Goal: Check status: Check status

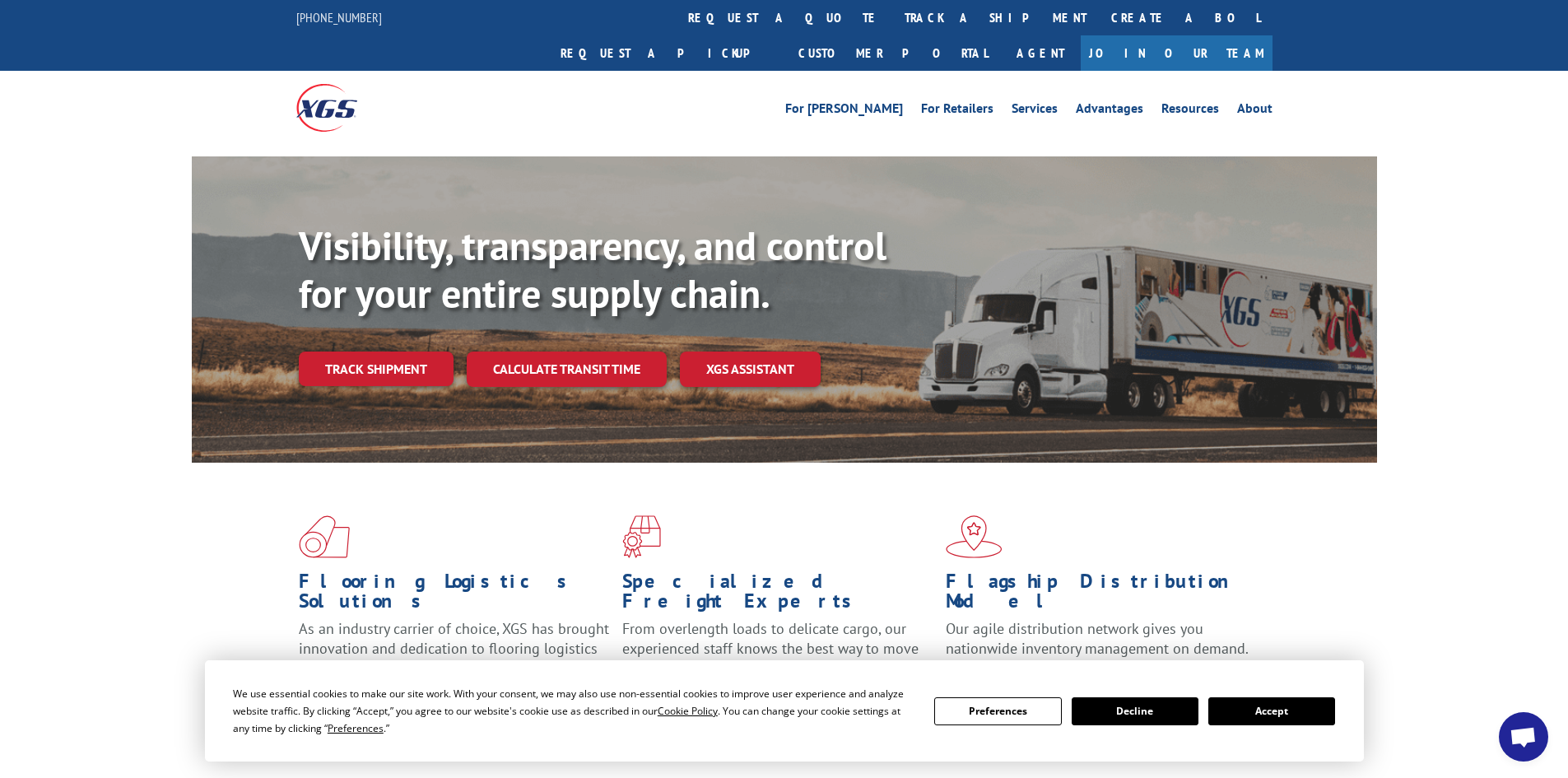
click at [343, 352] on link "Track shipment" at bounding box center [376, 369] width 155 height 34
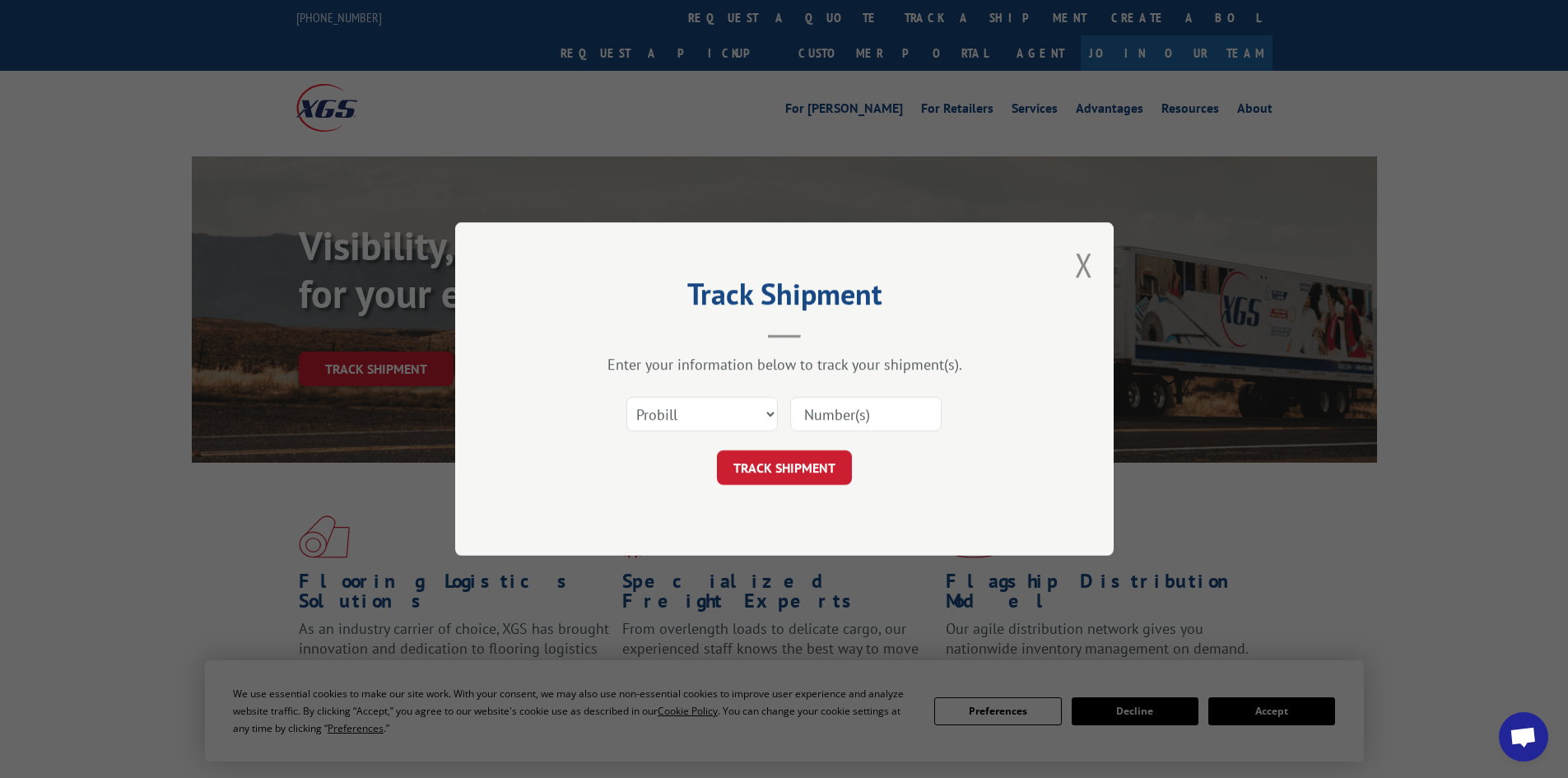
click at [854, 412] on input at bounding box center [866, 414] width 151 height 34
paste input "534826"
type input "534826"
click at [786, 473] on button "TRACK SHIPMENT" at bounding box center [785, 468] width 135 height 34
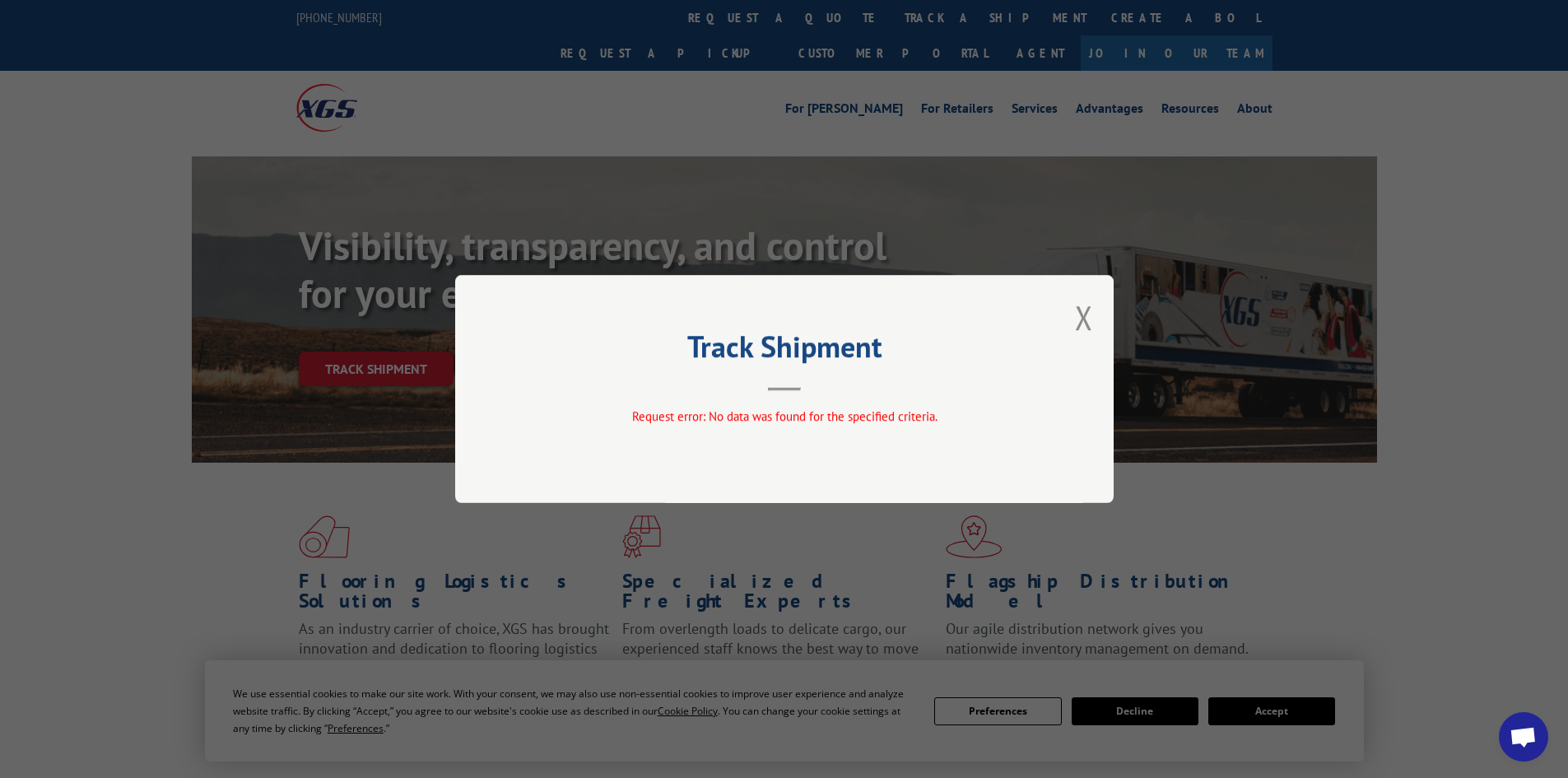
drag, startPoint x: 1087, startPoint y: 317, endPoint x: 566, endPoint y: 327, distance: 521.1
click at [1082, 316] on button "Close modal" at bounding box center [1084, 317] width 18 height 44
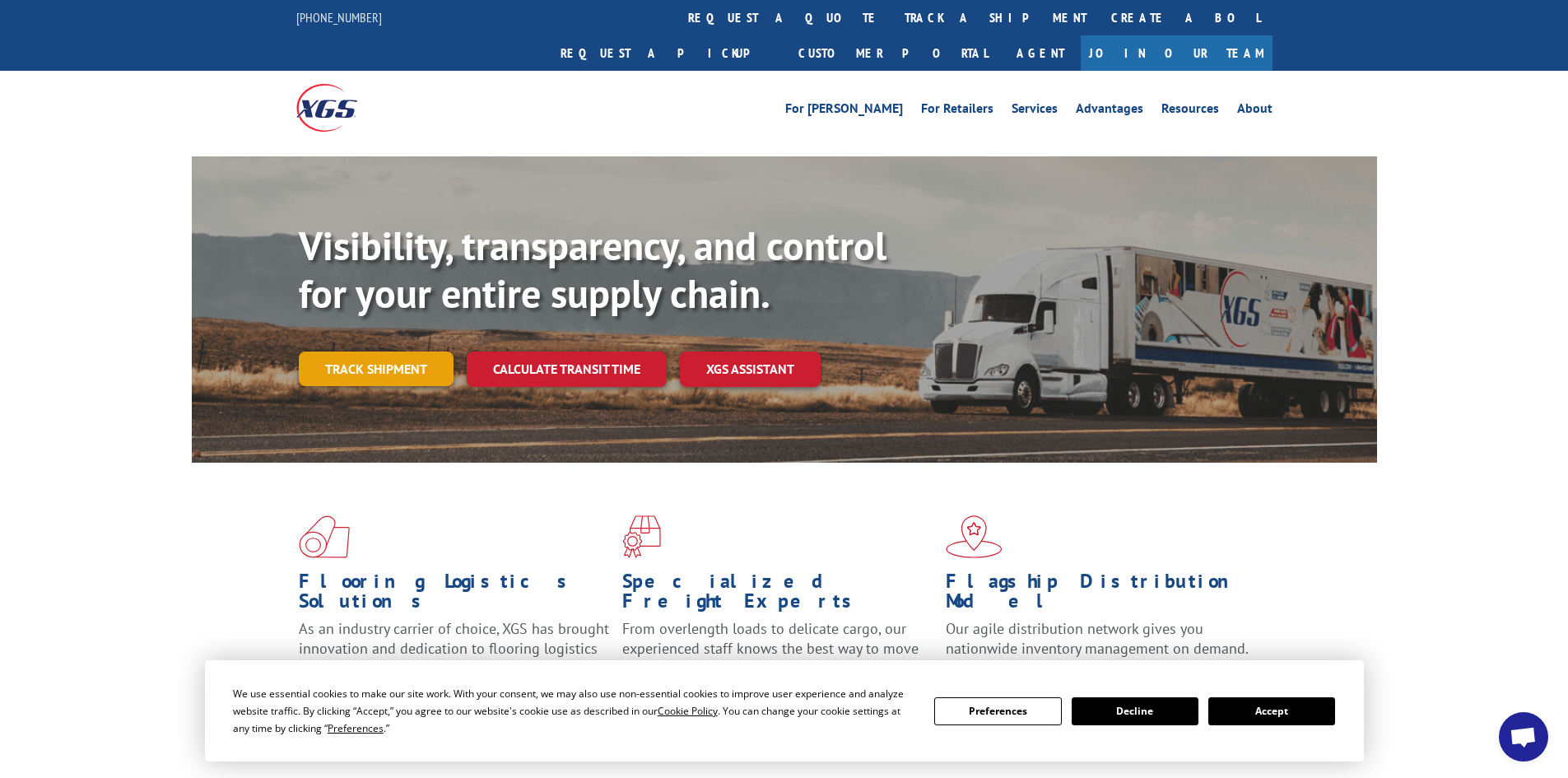
click at [386, 352] on link "Track shipment" at bounding box center [376, 369] width 155 height 34
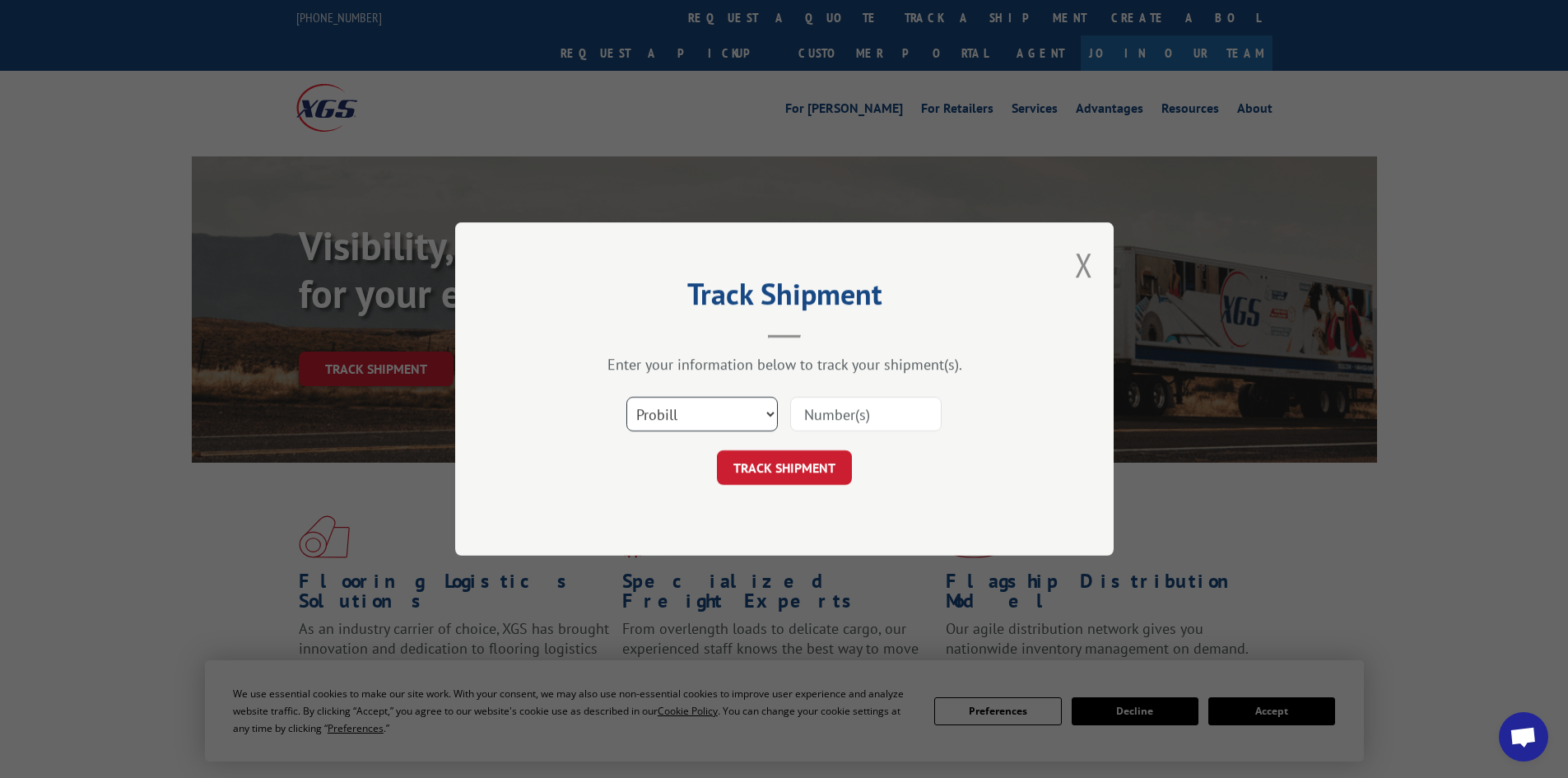
click at [679, 425] on select "Select category... Probill BOL PO" at bounding box center [702, 414] width 151 height 34
select select "bol"
click at [627, 397] on select "Select category... Probill BOL PO" at bounding box center [702, 414] width 151 height 34
click at [873, 405] on input at bounding box center [866, 414] width 151 height 34
paste input "534826"
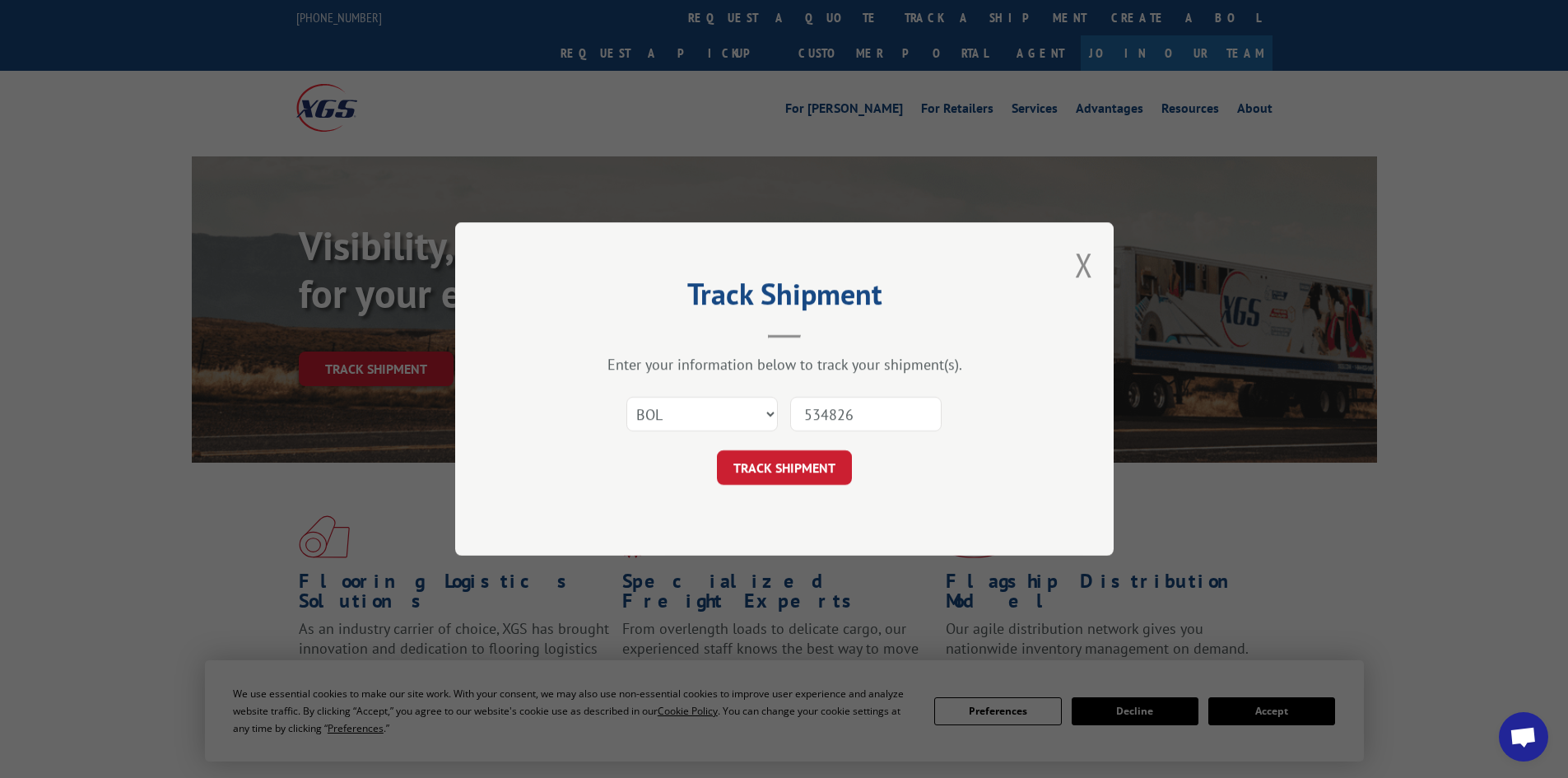
type input "534826"
click at [791, 487] on div "Track Shipment Enter your information below to track your shipment(s). Select c…" at bounding box center [784, 389] width 659 height 334
click at [791, 476] on button "TRACK SHIPMENT" at bounding box center [785, 468] width 135 height 34
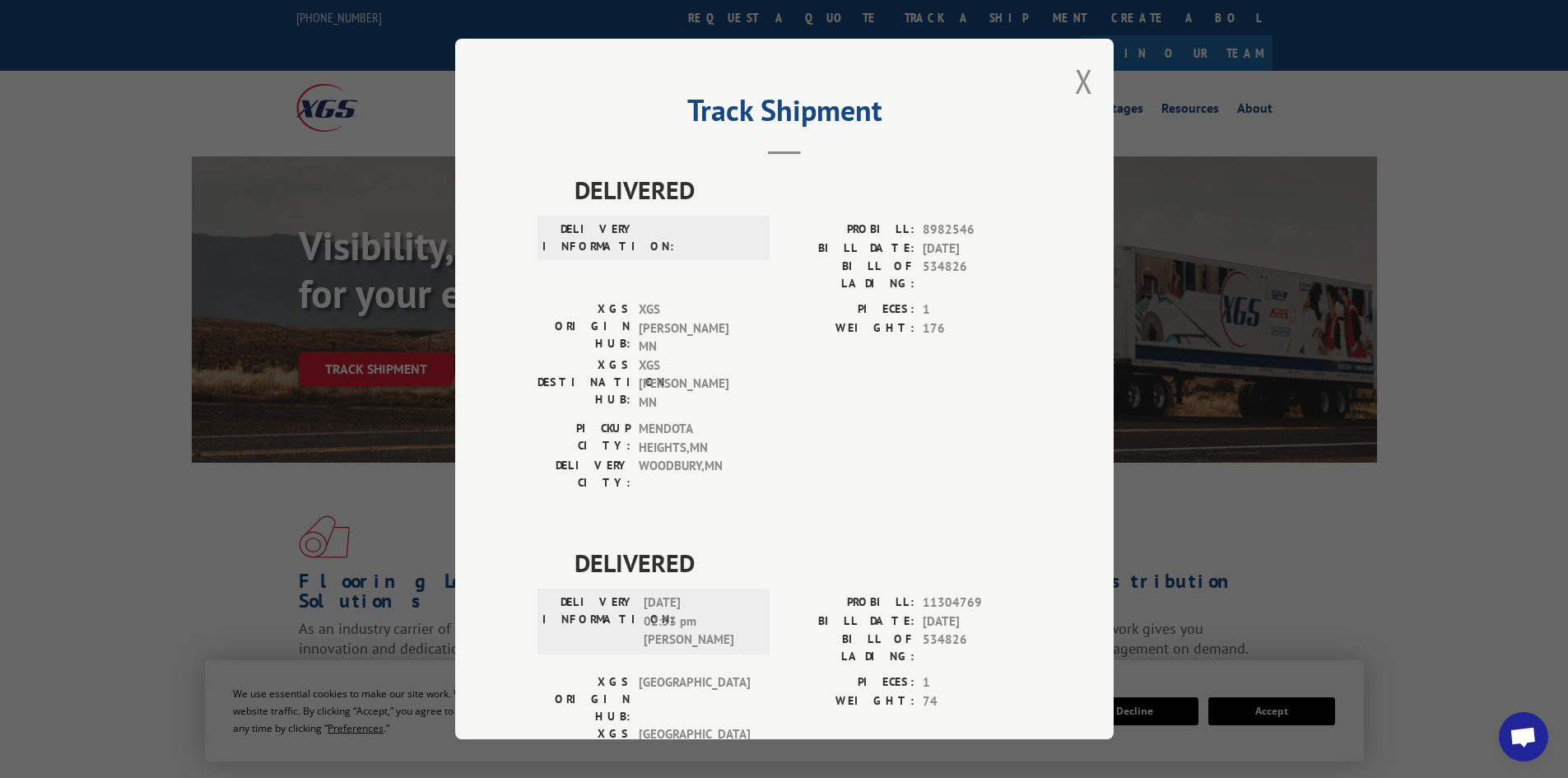
click at [1054, 94] on div "Track Shipment DELIVERED DELIVERY INFORMATION: PROBILL: 8982546 BILL DATE: [DAT…" at bounding box center [784, 389] width 659 height 701
click at [1075, 89] on button "Close modal" at bounding box center [1084, 81] width 18 height 44
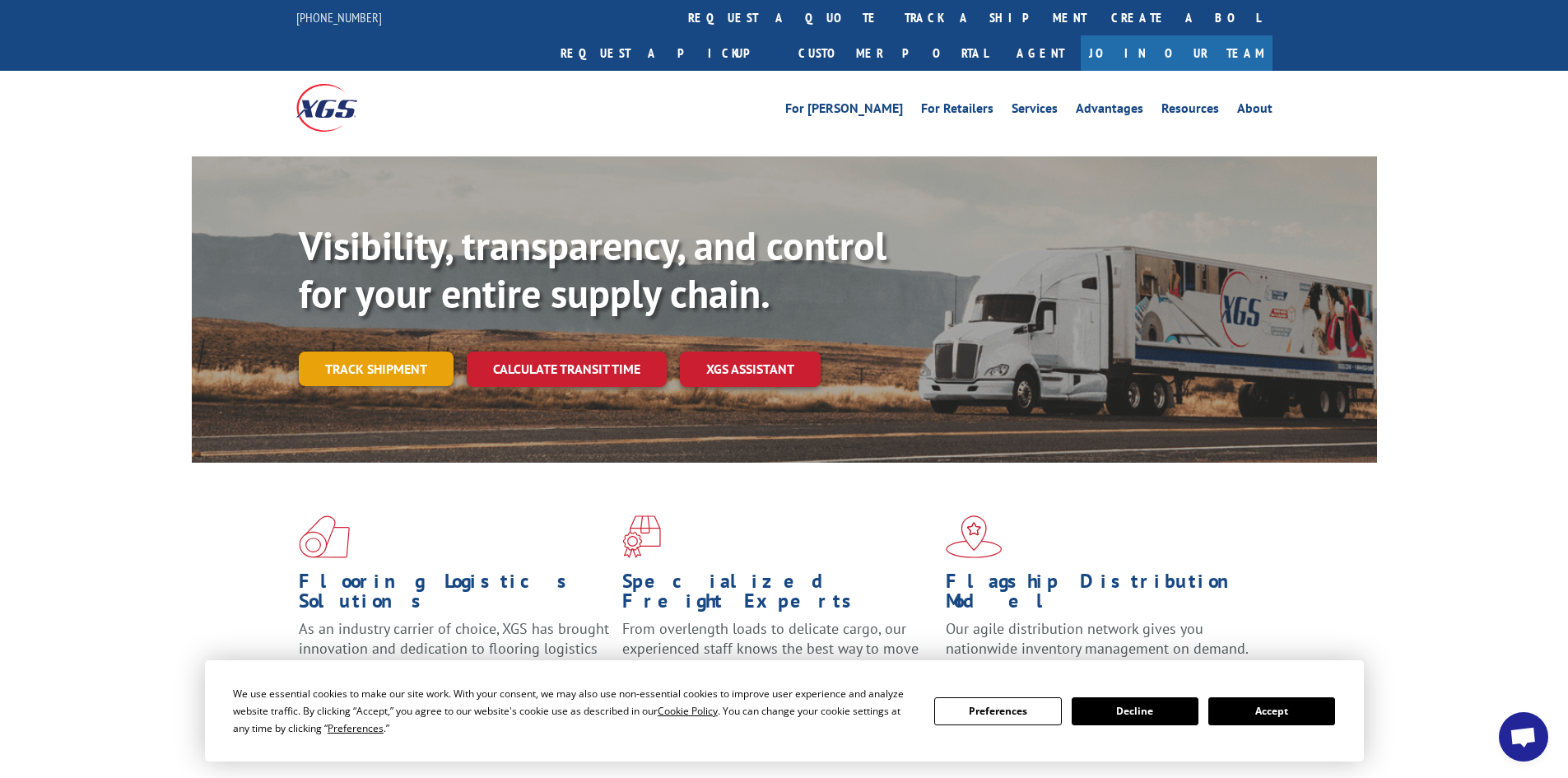
click at [387, 352] on link "Track shipment" at bounding box center [376, 369] width 155 height 34
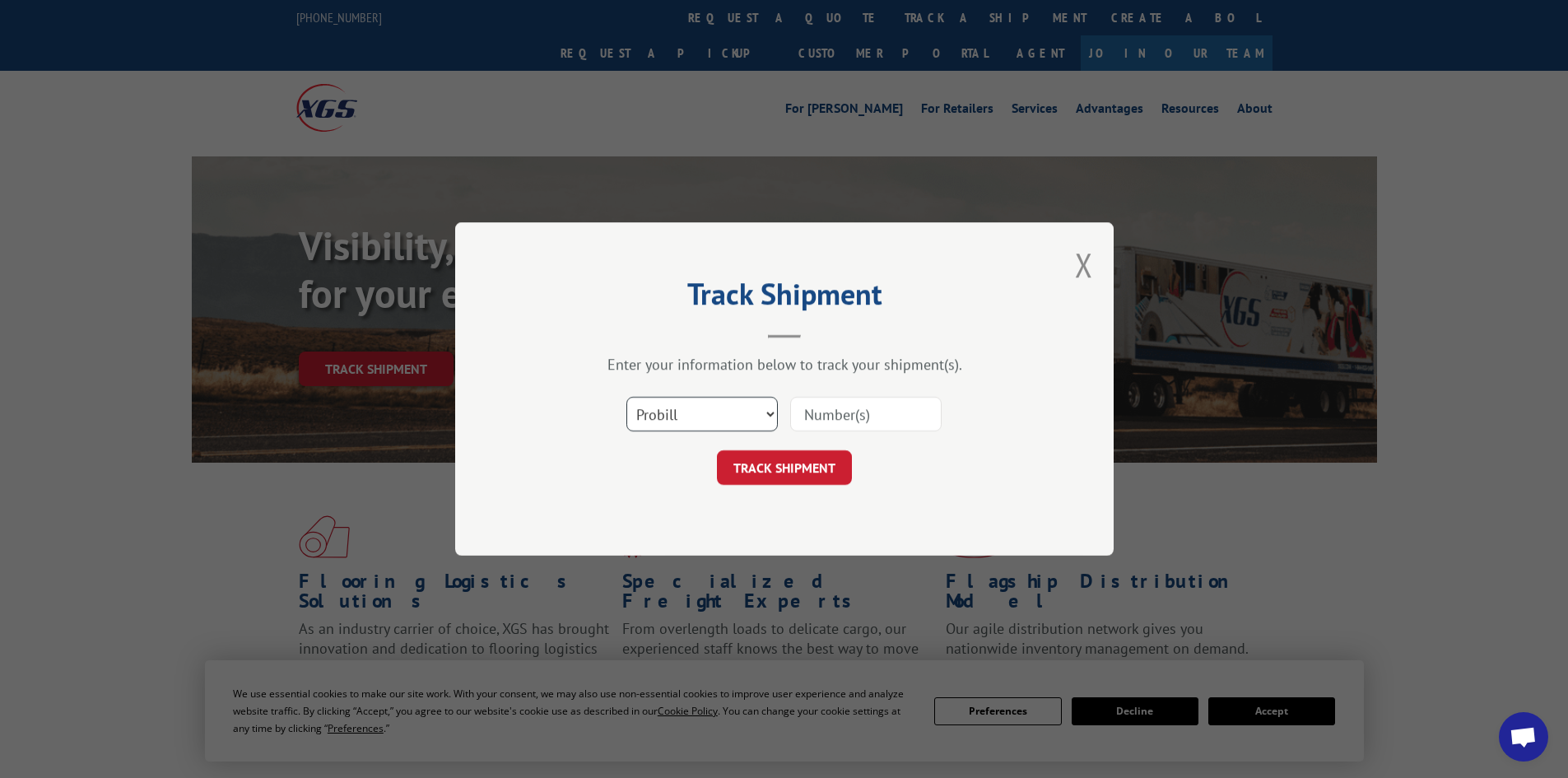
click at [679, 415] on select "Select category... Probill BOL PO" at bounding box center [702, 414] width 151 height 34
select select "po"
click at [627, 397] on select "Select category... Probill BOL PO" at bounding box center [702, 414] width 151 height 34
click at [833, 418] on input at bounding box center [866, 414] width 151 height 34
type input "18541582"
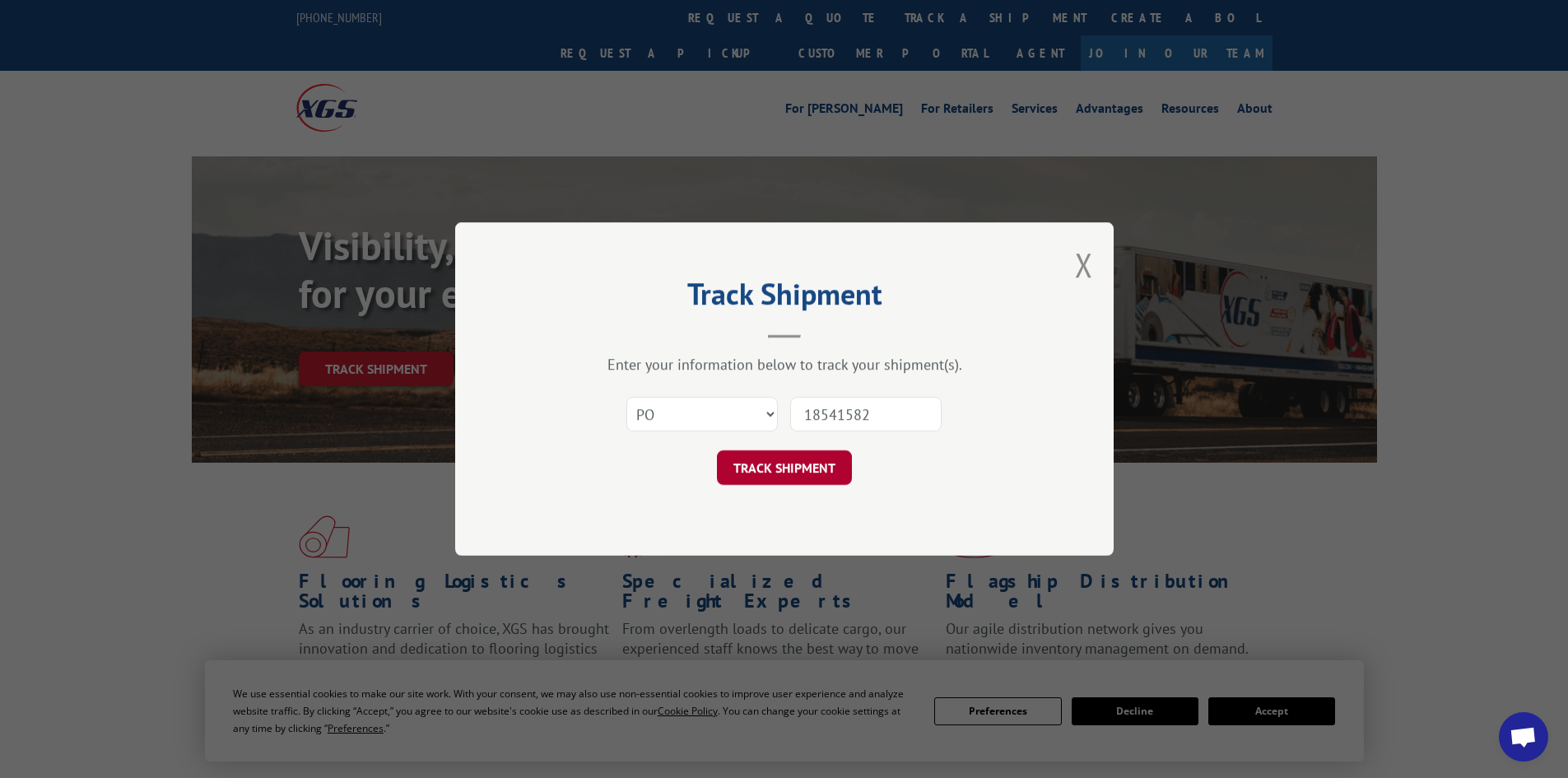
click at [806, 480] on button "TRACK SHIPMENT" at bounding box center [785, 468] width 135 height 34
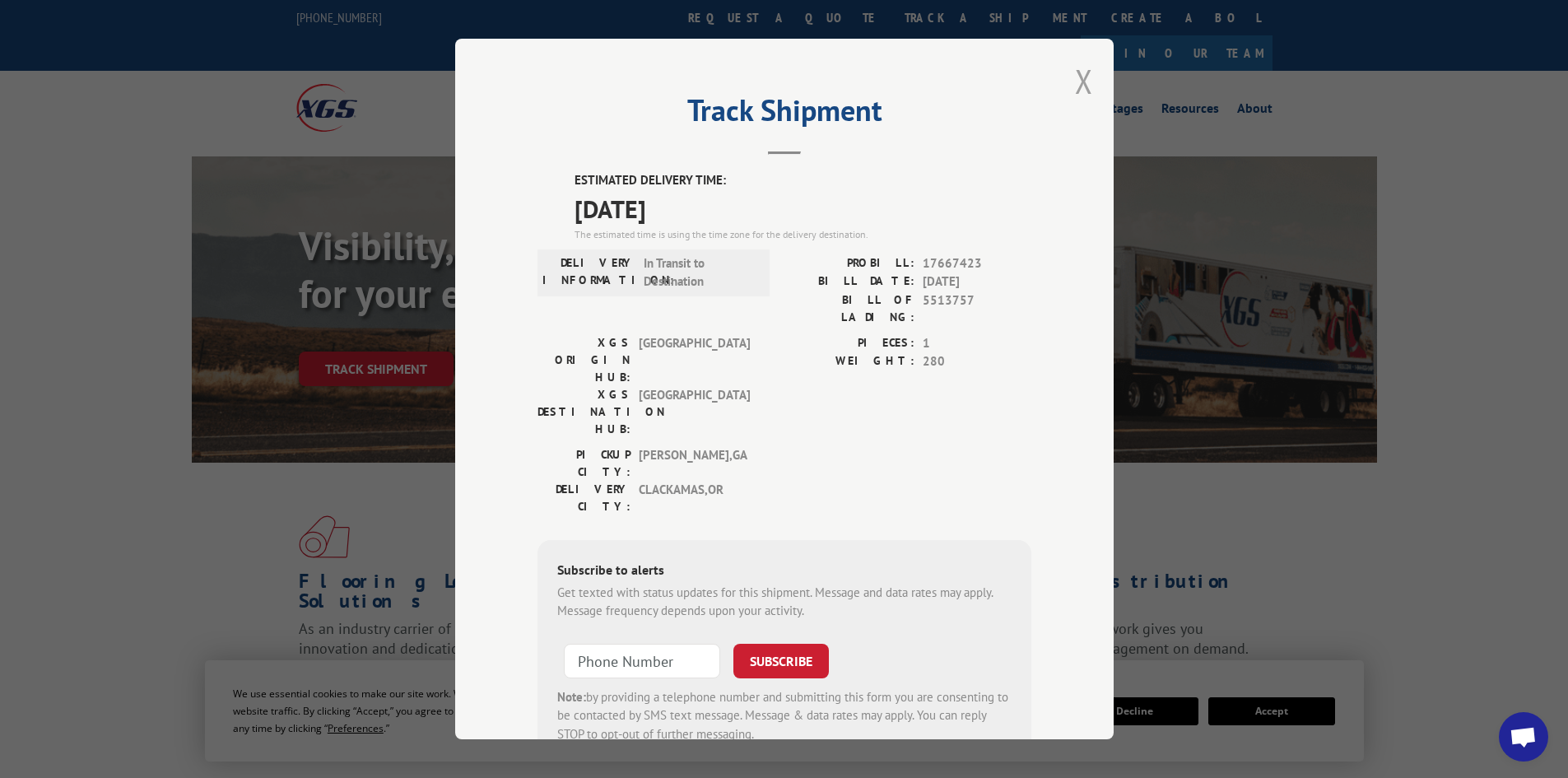
click at [1075, 80] on button "Close modal" at bounding box center [1084, 81] width 18 height 44
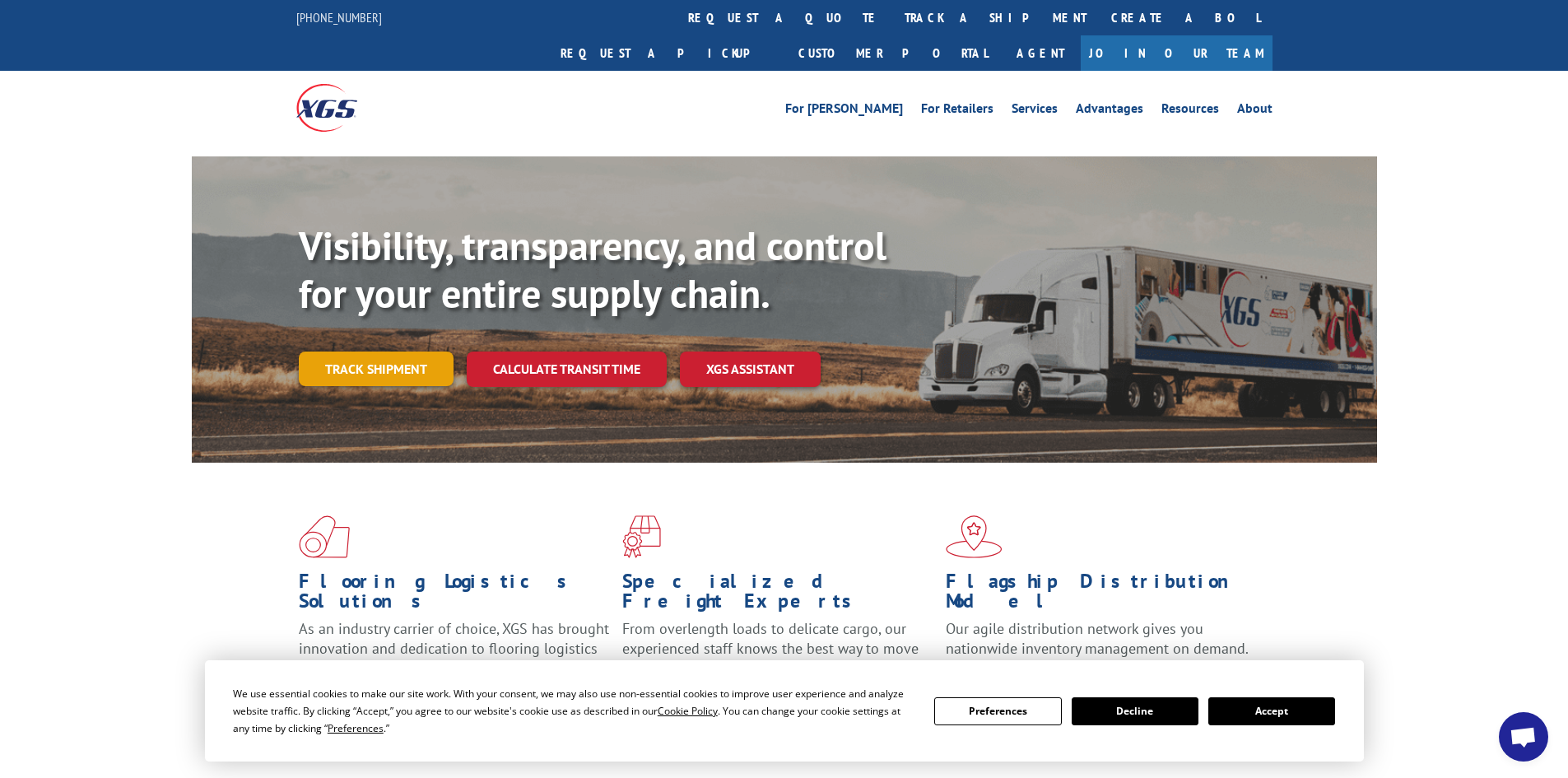
click at [397, 352] on link "Track shipment" at bounding box center [376, 369] width 155 height 34
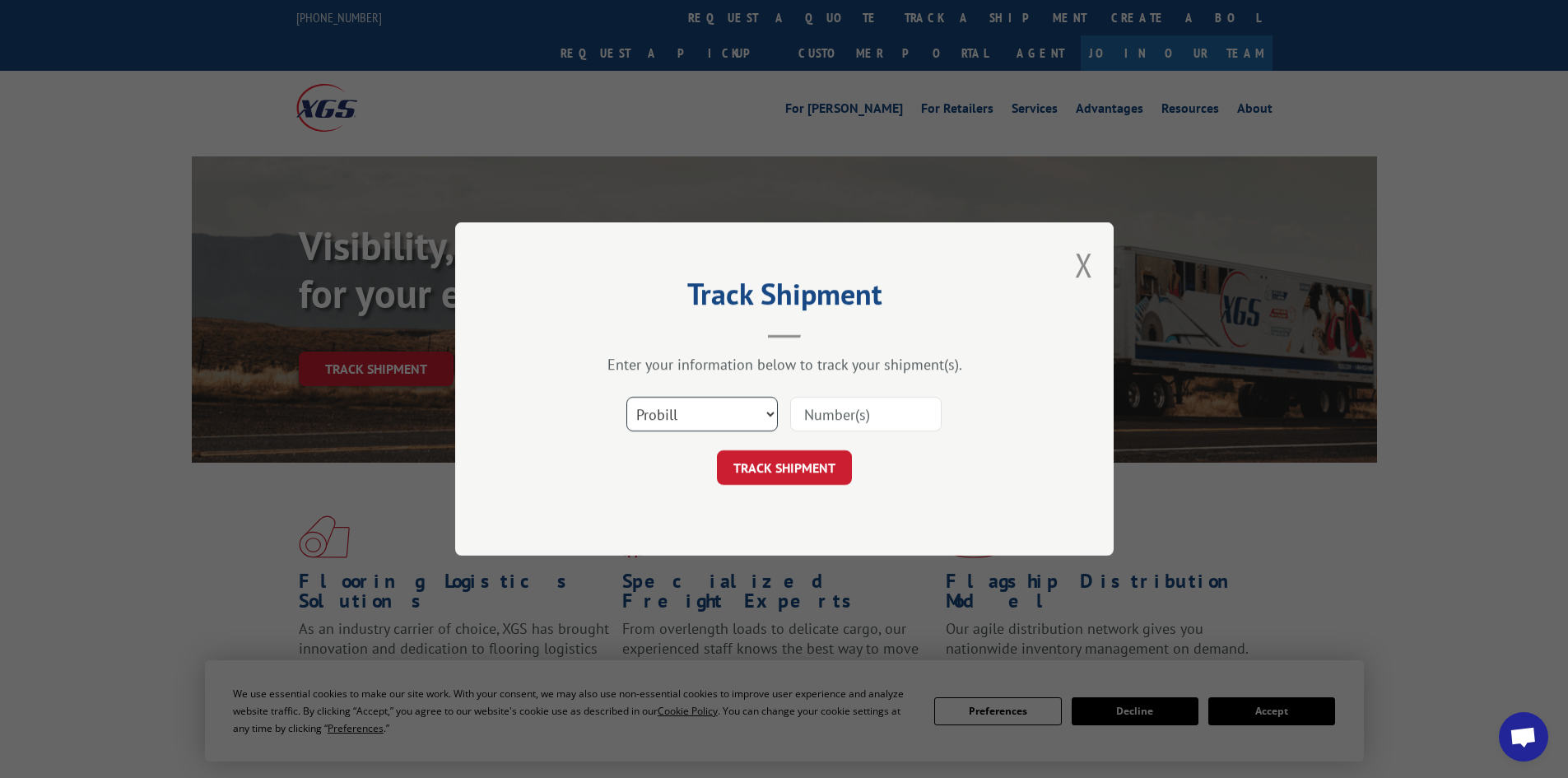
drag, startPoint x: 690, startPoint y: 402, endPoint x: 695, endPoint y: 422, distance: 20.6
click at [690, 402] on select "Select category... Probill BOL PO" at bounding box center [702, 414] width 151 height 34
select select "po"
click at [627, 397] on select "Select category... Probill BOL PO" at bounding box center [702, 414] width 151 height 34
click at [912, 415] on input at bounding box center [866, 414] width 151 height 34
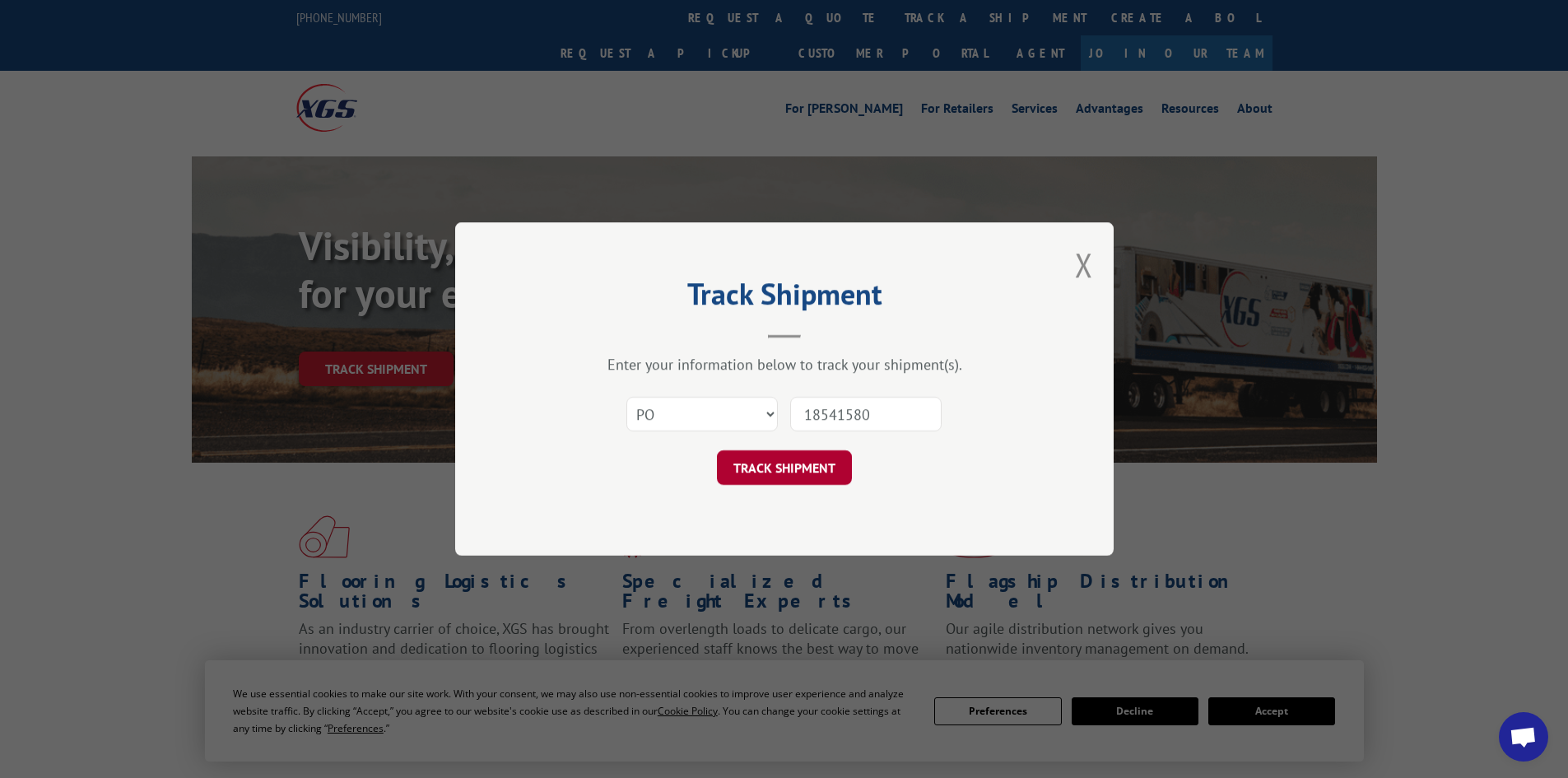
type input "18541580"
click at [786, 462] on button "TRACK SHIPMENT" at bounding box center [785, 468] width 135 height 34
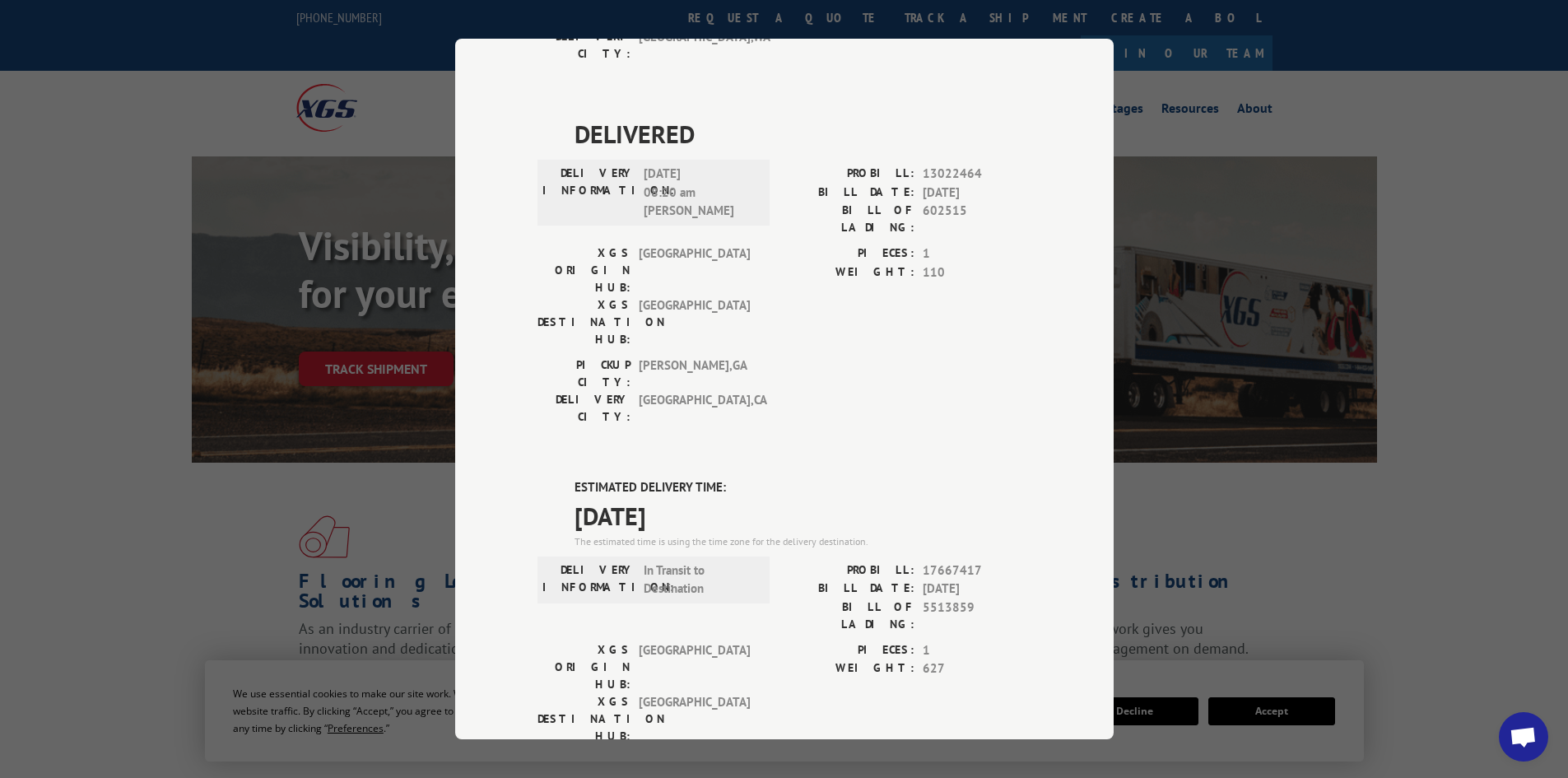
scroll to position [574, 0]
